Goal: Transaction & Acquisition: Purchase product/service

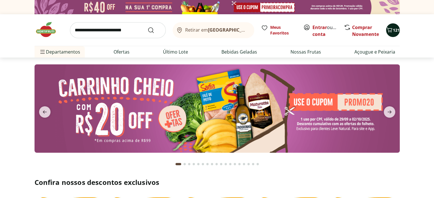
click at [394, 31] on span "121" at bounding box center [396, 29] width 7 height 5
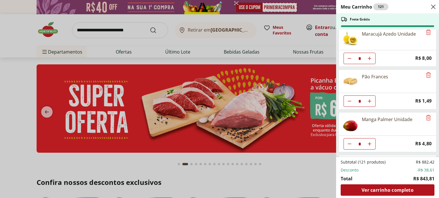
scroll to position [1525, 0]
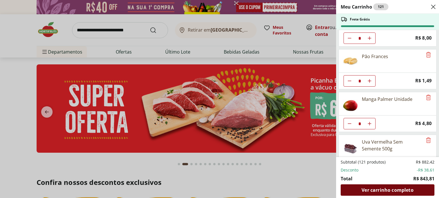
click at [382, 188] on span "Ver carrinho completo" at bounding box center [387, 190] width 52 height 5
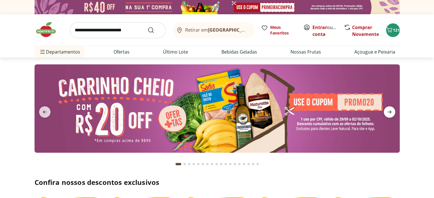
click at [390, 116] on span "next" at bounding box center [389, 112] width 11 height 11
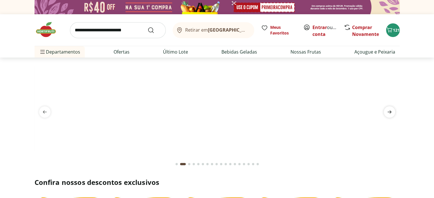
click at [390, 114] on icon "next" at bounding box center [389, 112] width 7 height 7
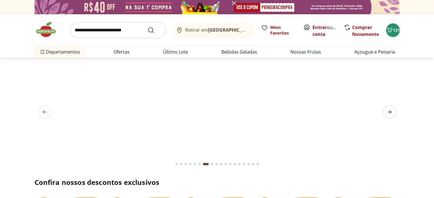
click at [390, 114] on icon "next" at bounding box center [389, 112] width 7 height 7
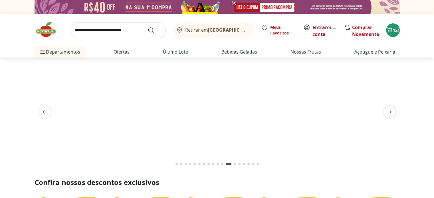
click at [390, 114] on icon "next" at bounding box center [389, 112] width 7 height 7
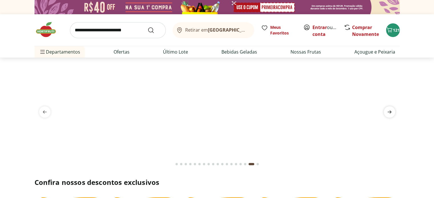
click at [390, 114] on icon "next" at bounding box center [389, 112] width 7 height 7
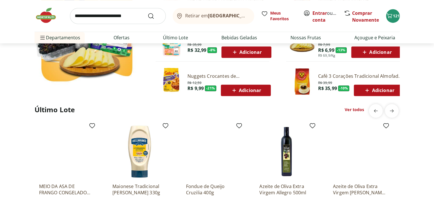
scroll to position [412, 0]
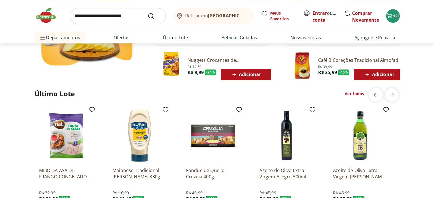
click at [393, 93] on icon "next" at bounding box center [392, 95] width 7 height 7
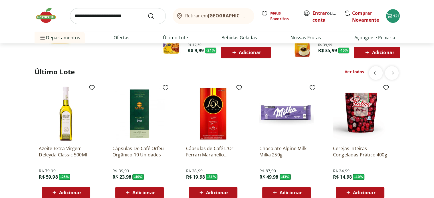
scroll to position [456, 0]
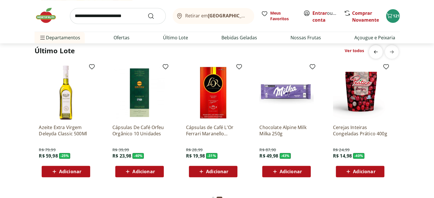
click at [379, 54] on icon "previous" at bounding box center [376, 52] width 7 height 7
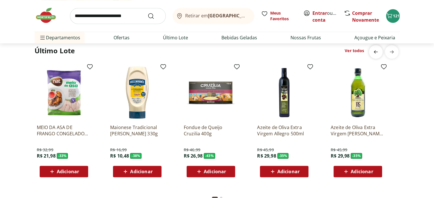
scroll to position [0, 0]
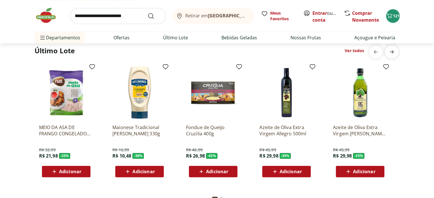
click at [396, 51] on span "next" at bounding box center [391, 51] width 11 height 11
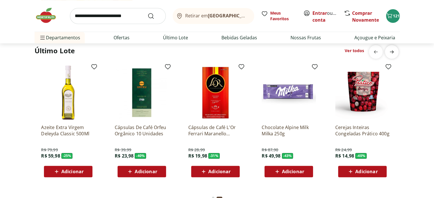
scroll to position [0, 368]
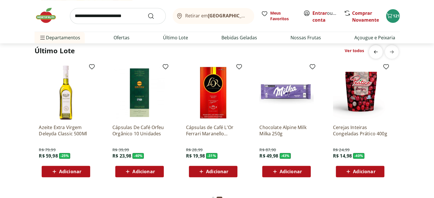
click at [376, 49] on icon "previous" at bounding box center [376, 52] width 7 height 7
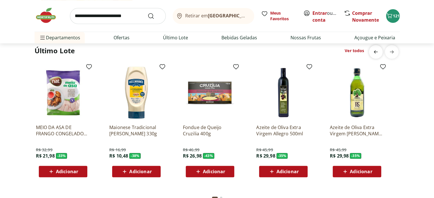
scroll to position [0, 0]
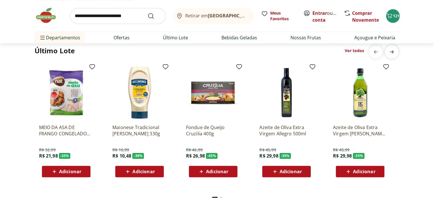
click at [392, 53] on icon "next" at bounding box center [392, 51] width 4 height 3
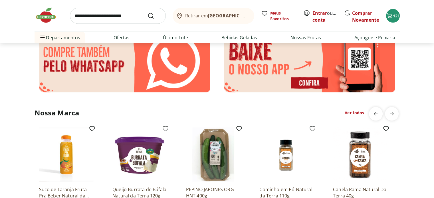
scroll to position [964, 0]
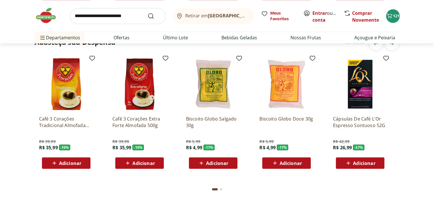
click at [40, 16] on img at bounding box center [49, 15] width 29 height 17
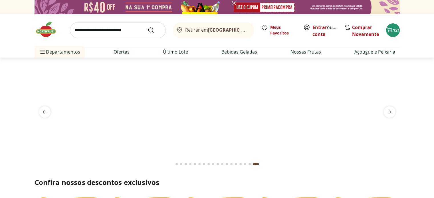
click at [176, 164] on div "Go to page 1 from fs-carousel" at bounding box center [177, 164] width 2 height 2
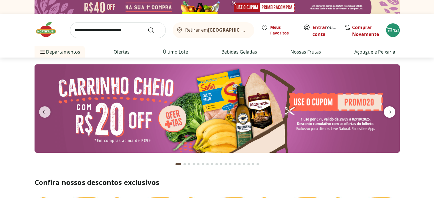
click at [389, 113] on icon "next" at bounding box center [389, 112] width 7 height 7
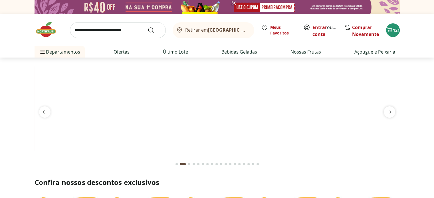
click at [389, 113] on icon "next" at bounding box center [389, 112] width 7 height 7
click at [392, 114] on icon "next" at bounding box center [389, 112] width 7 height 7
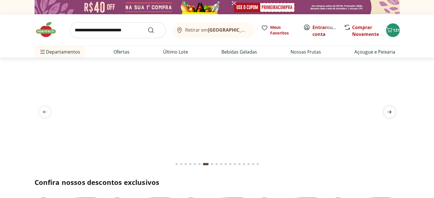
click at [392, 114] on icon "next" at bounding box center [389, 112] width 7 height 7
click at [390, 112] on icon "next" at bounding box center [390, 112] width 4 height 3
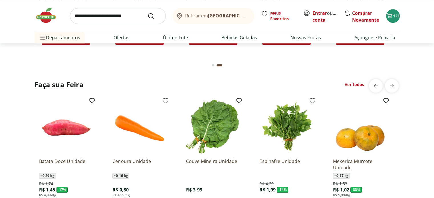
scroll to position [284, 0]
